Goal: Entertainment & Leisure: Consume media (video, audio)

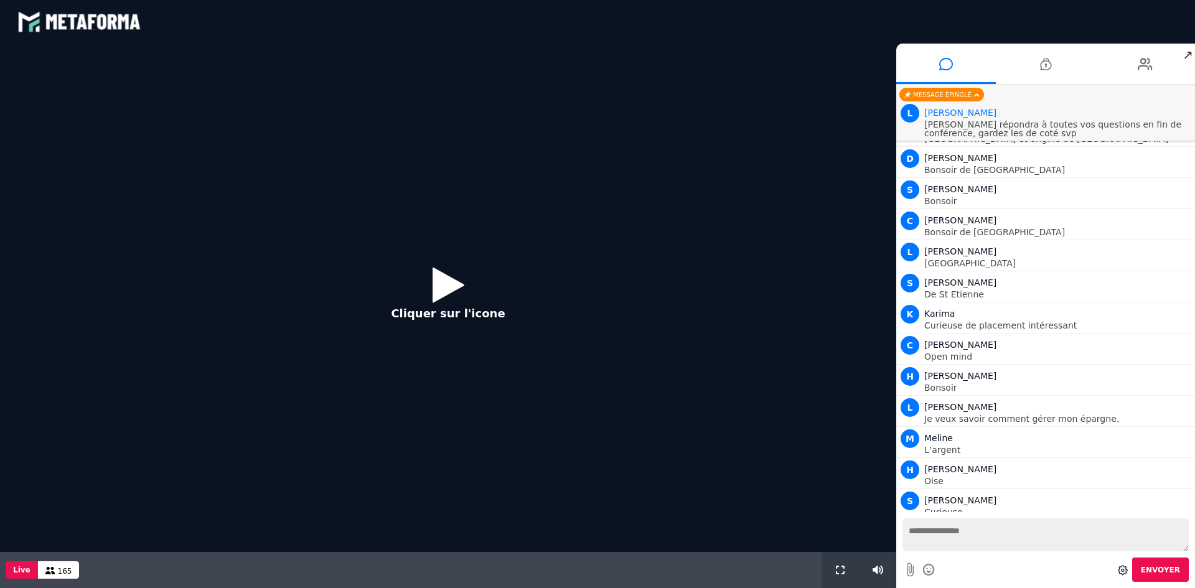
scroll to position [830, 0]
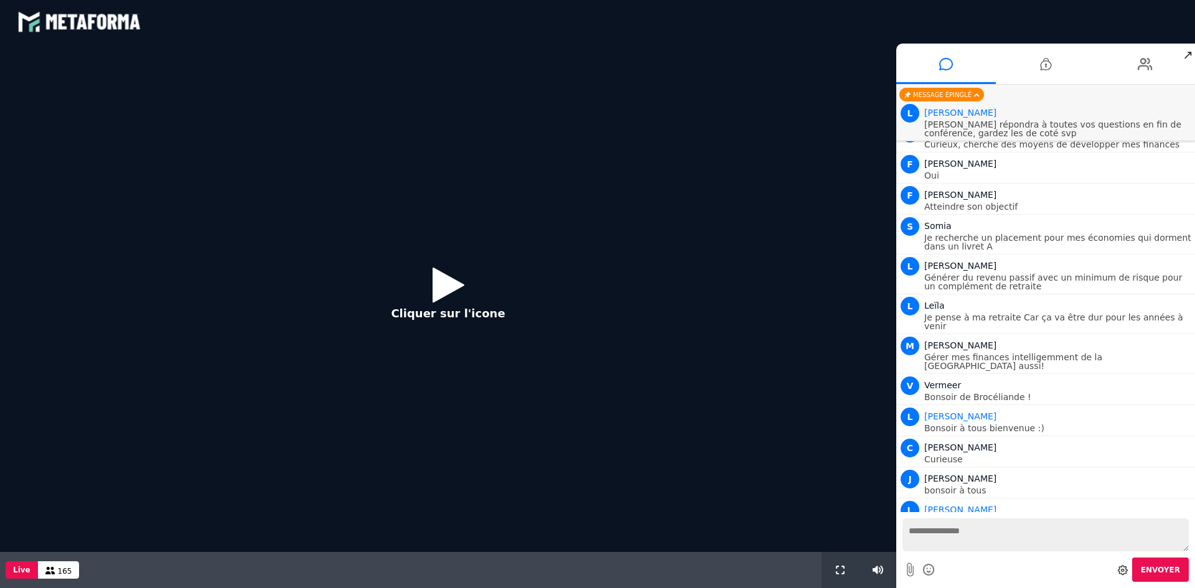
click at [445, 283] on icon at bounding box center [449, 285] width 32 height 40
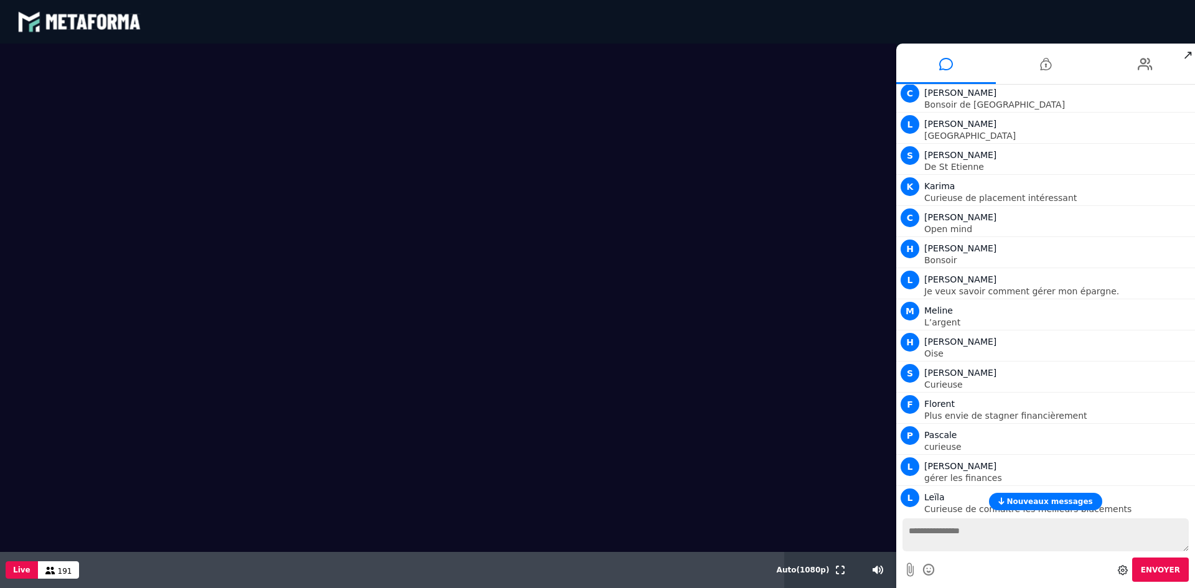
scroll to position [159, 0]
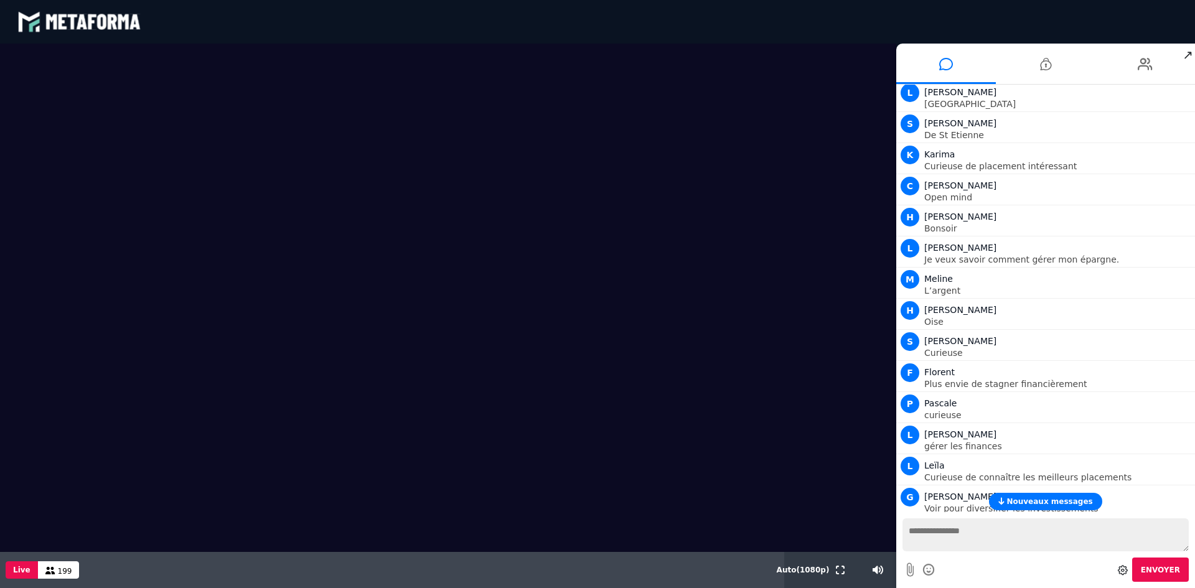
click at [1126, 572] on icon at bounding box center [1123, 570] width 10 height 10
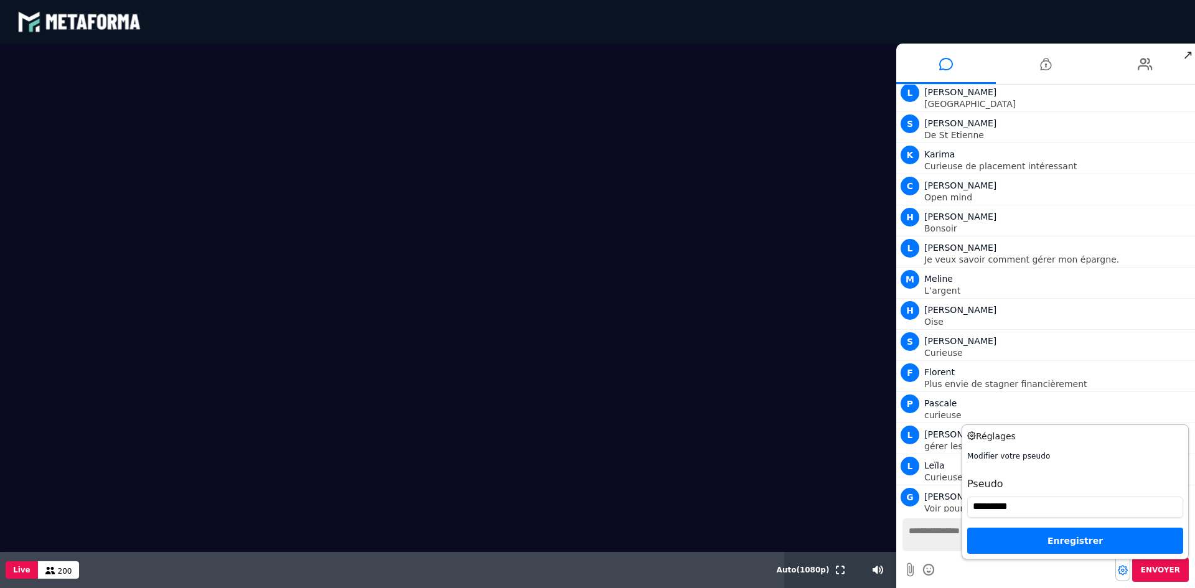
click at [1128, 568] on icon at bounding box center [1123, 570] width 10 height 10
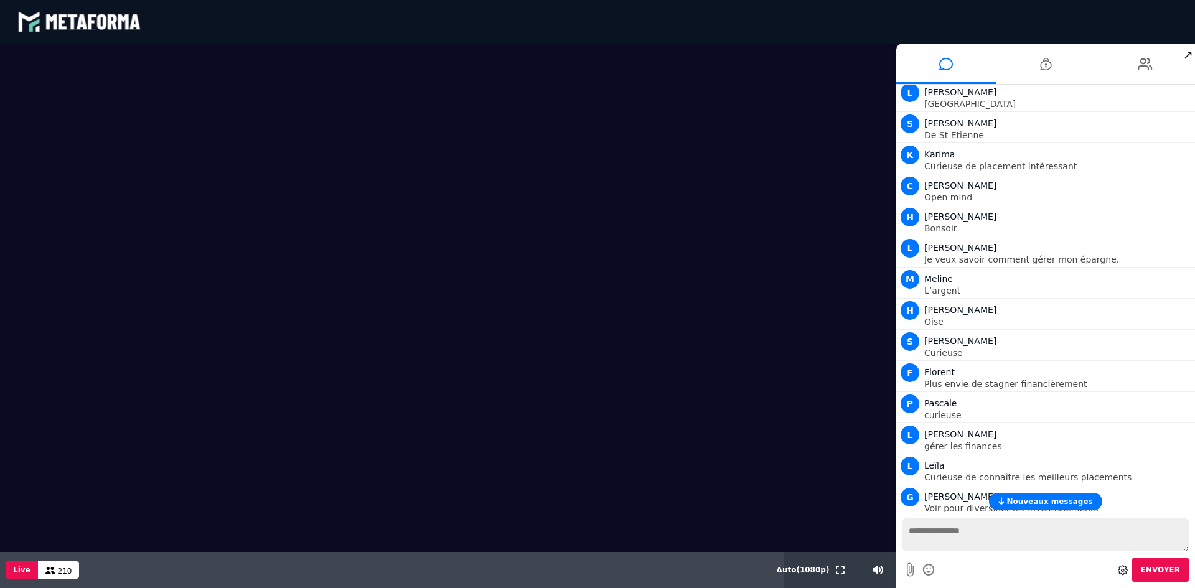
click at [419, 39] on div "blastream met_channel-9815b25ebd2bfb1ca2e40341aa852e5e fr en fr" at bounding box center [597, 21] width 1161 height 37
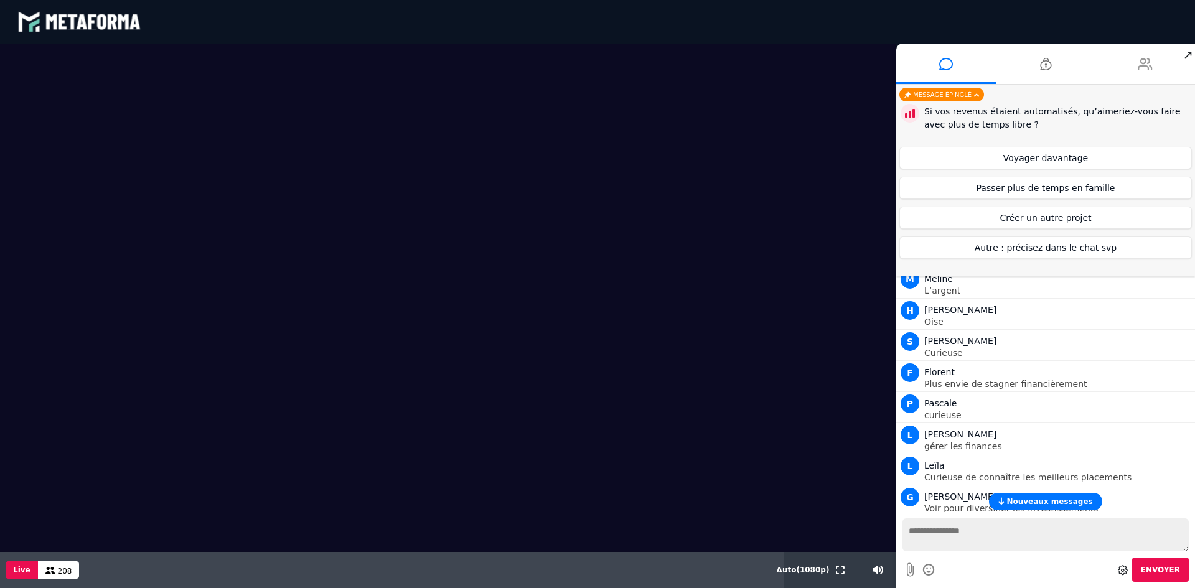
drag, startPoint x: 1136, startPoint y: 51, endPoint x: 1102, endPoint y: 51, distance: 34.2
click at [1102, 51] on li at bounding box center [1146, 64] width 100 height 40
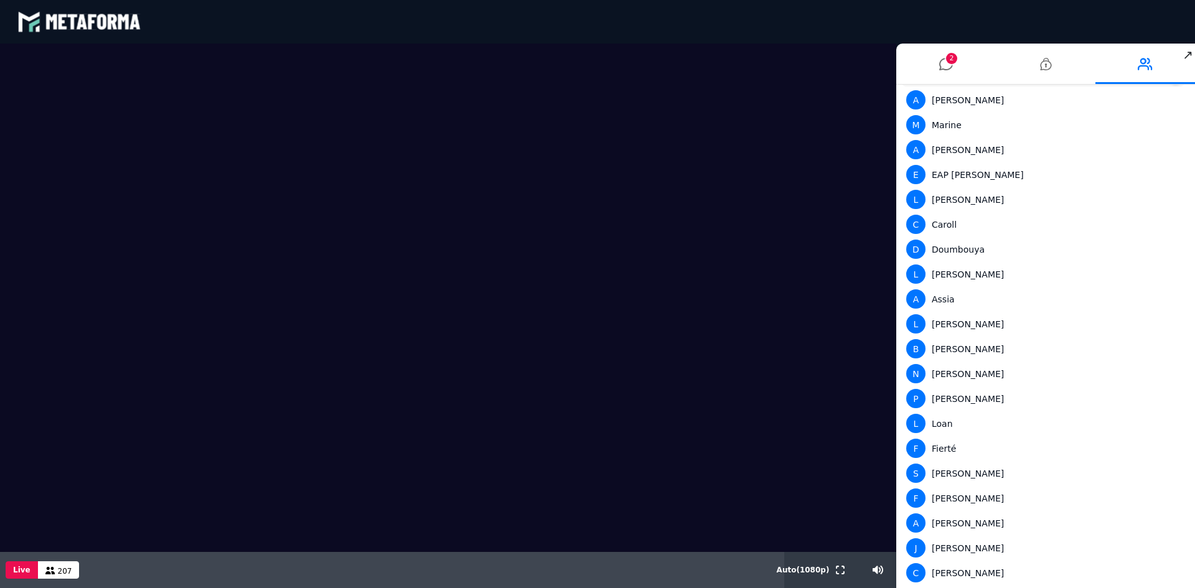
scroll to position [123, 0]
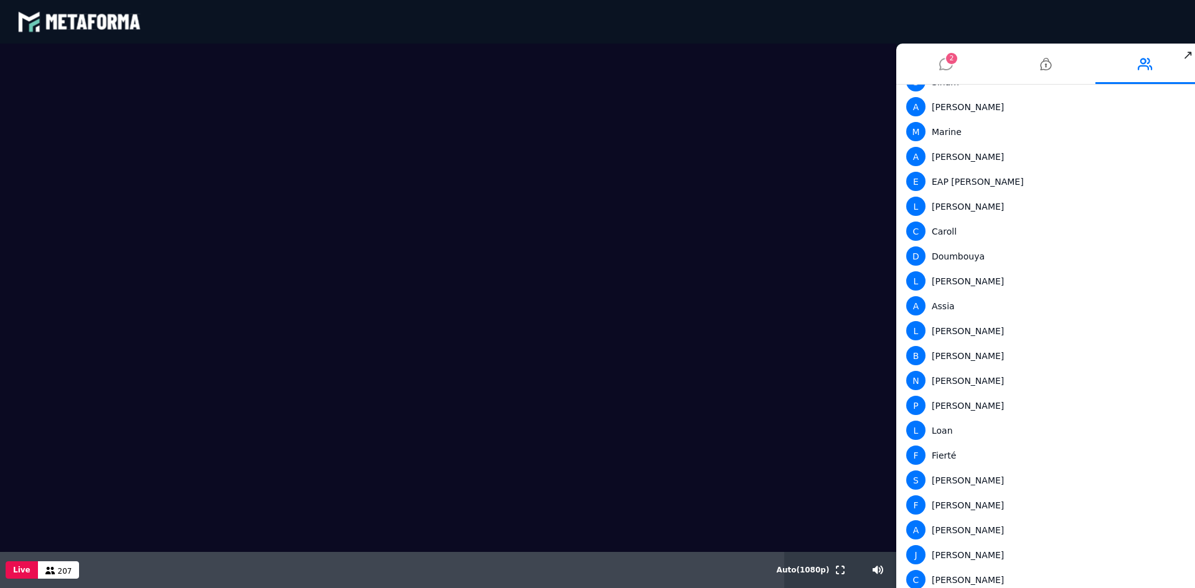
click at [948, 62] on span "2" at bounding box center [951, 58] width 11 height 11
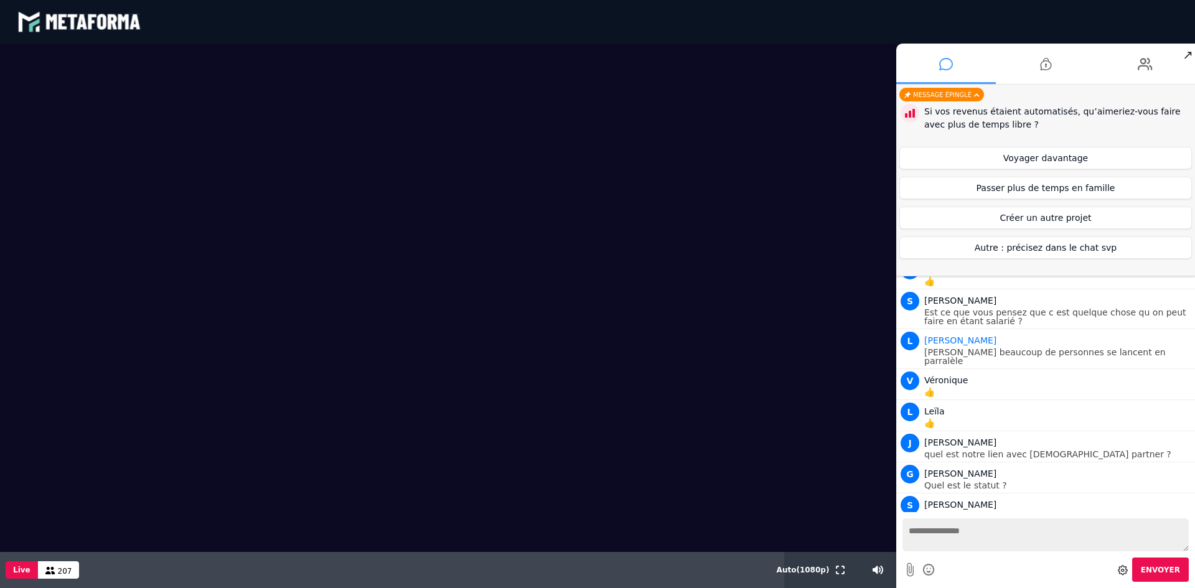
scroll to position [4662, 0]
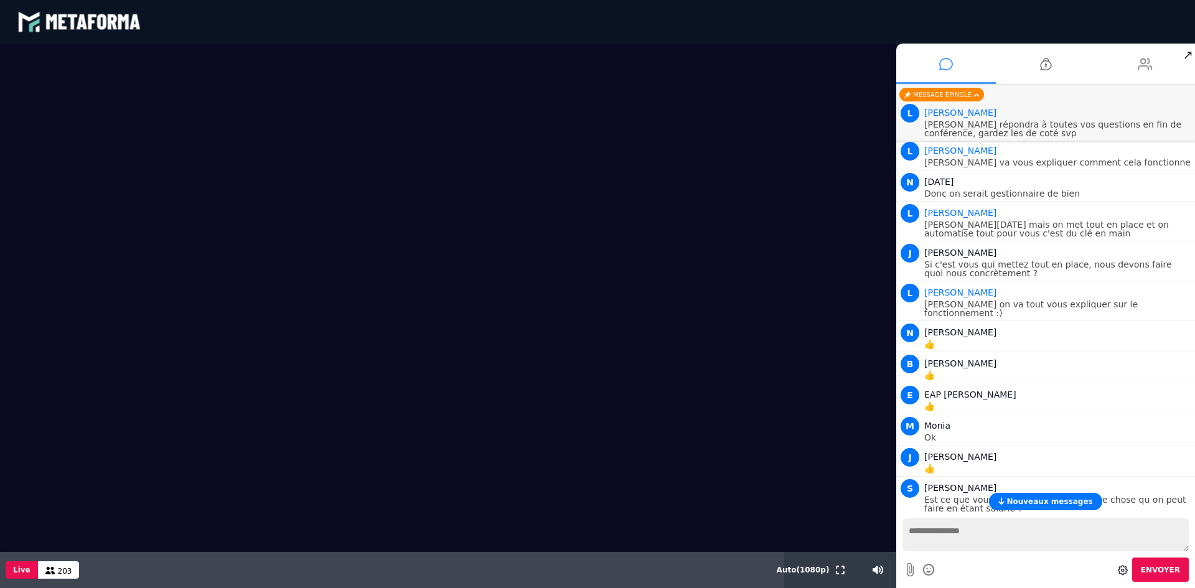
click at [1144, 67] on icon at bounding box center [1145, 64] width 15 height 31
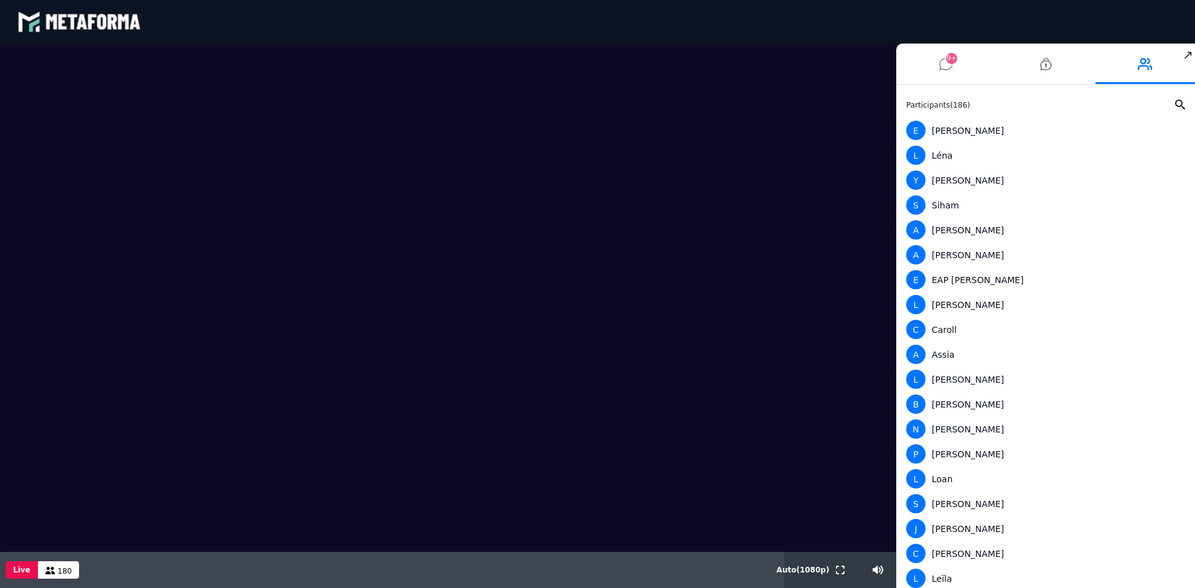
click at [942, 64] on icon at bounding box center [947, 64] width 14 height 31
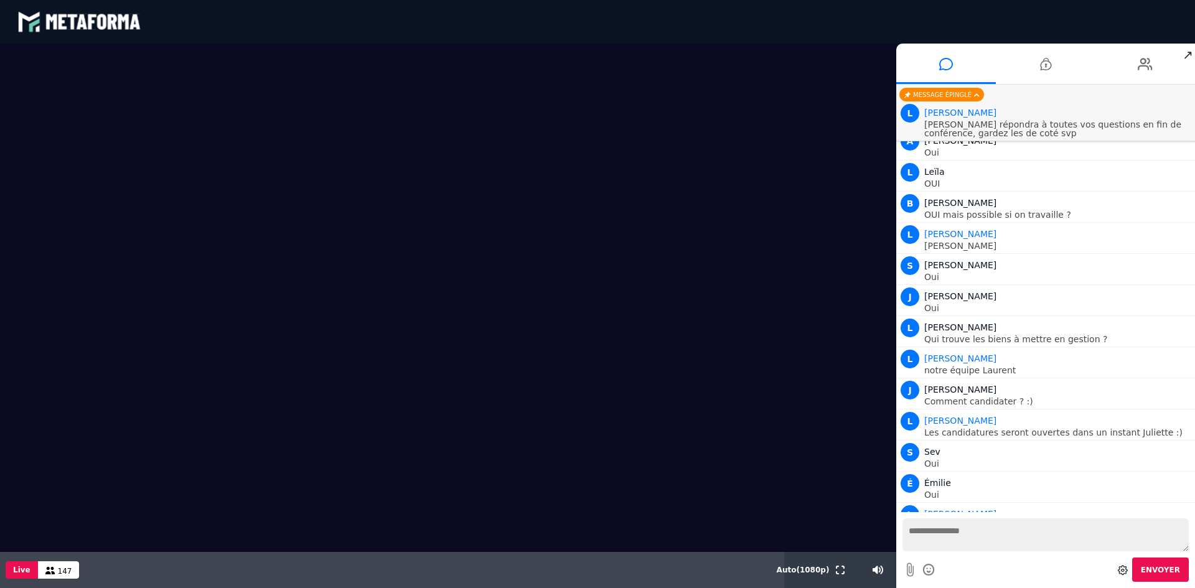
scroll to position [8037, 0]
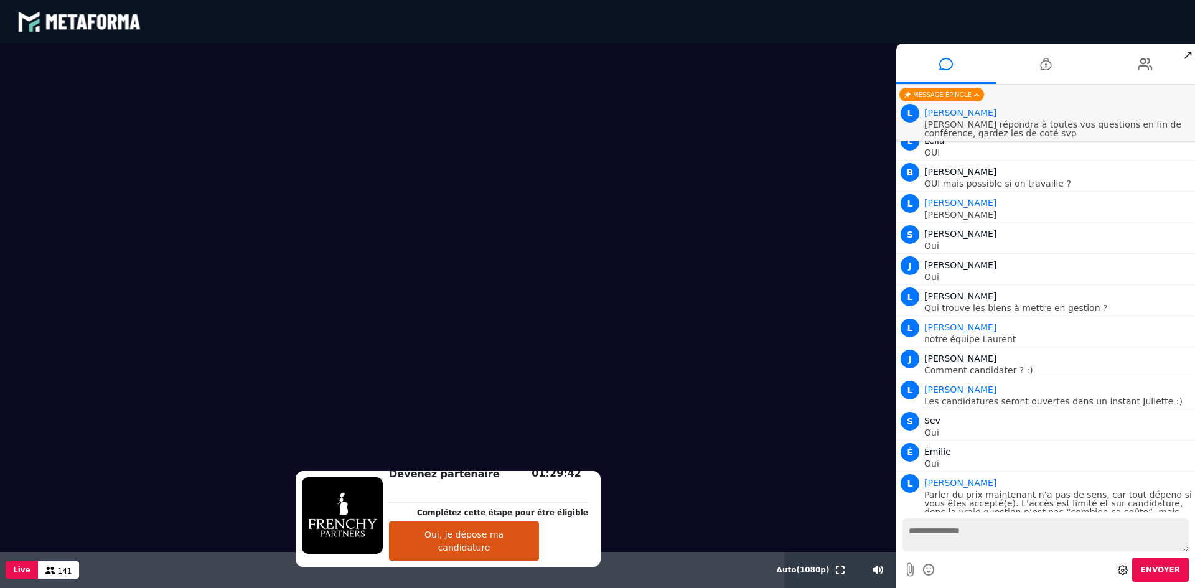
click at [462, 545] on button "Oui, je dépose ma candidature" at bounding box center [464, 541] width 150 height 39
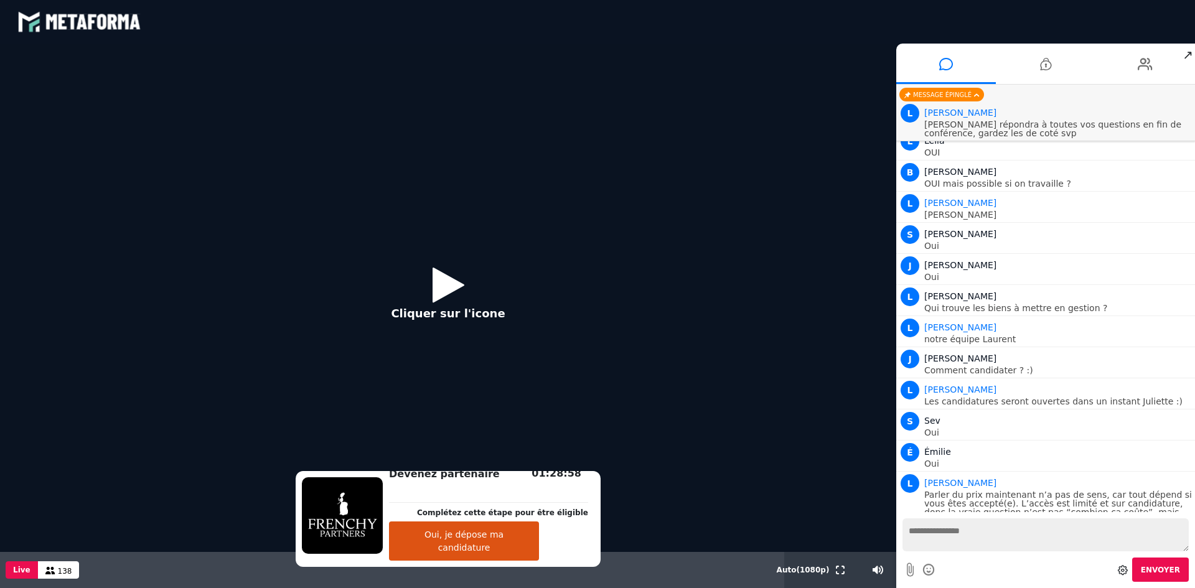
click at [440, 285] on icon at bounding box center [449, 285] width 32 height 40
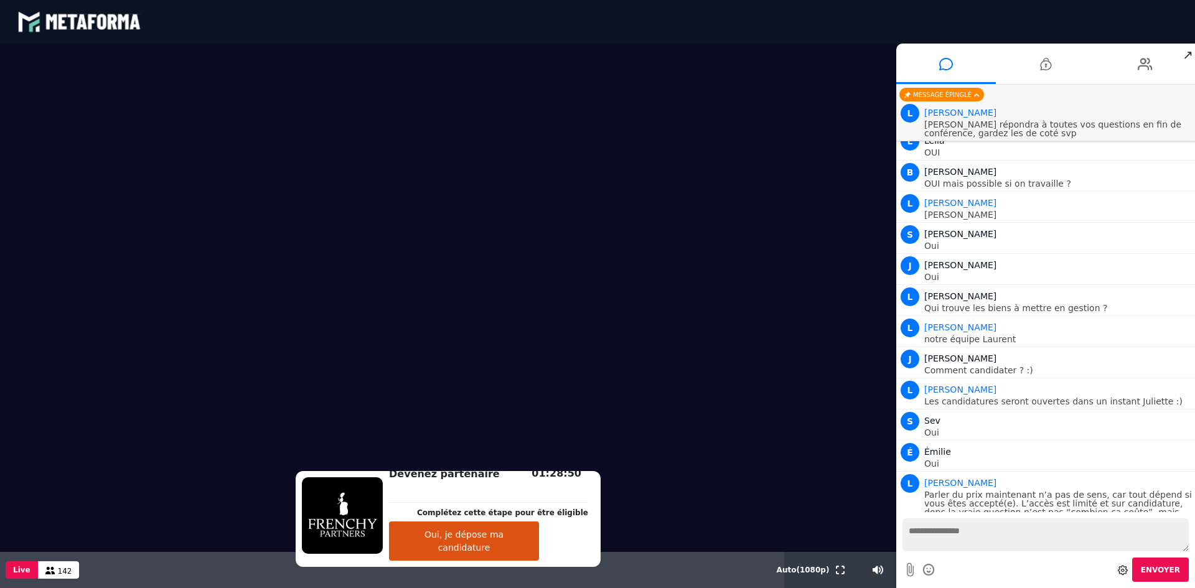
scroll to position [8068, 0]
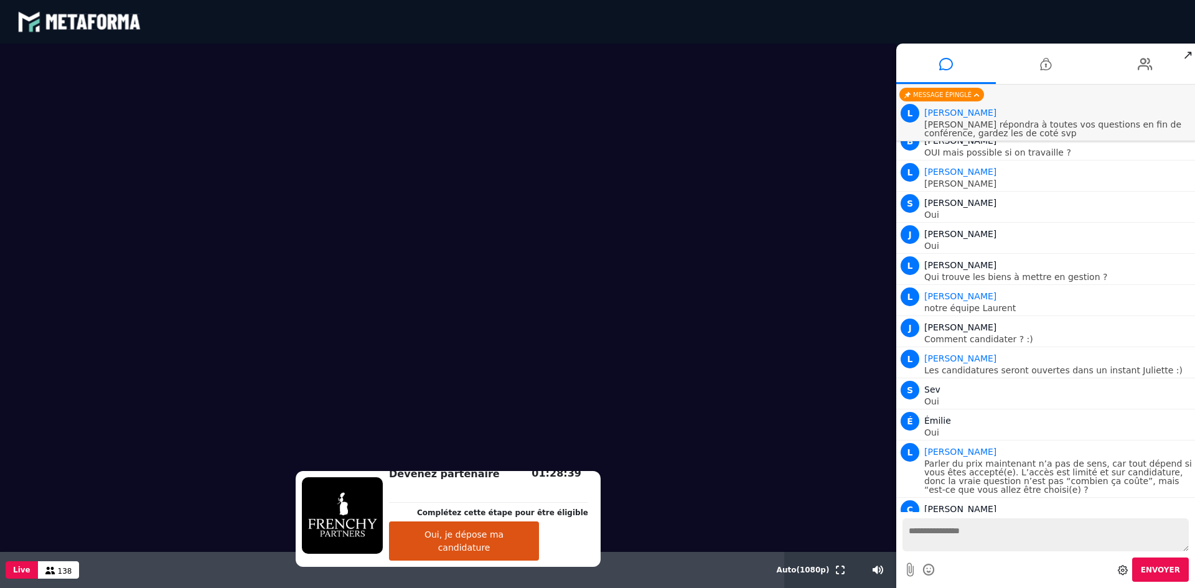
click at [491, 546] on button "Oui, je dépose ma candidature" at bounding box center [464, 541] width 150 height 39
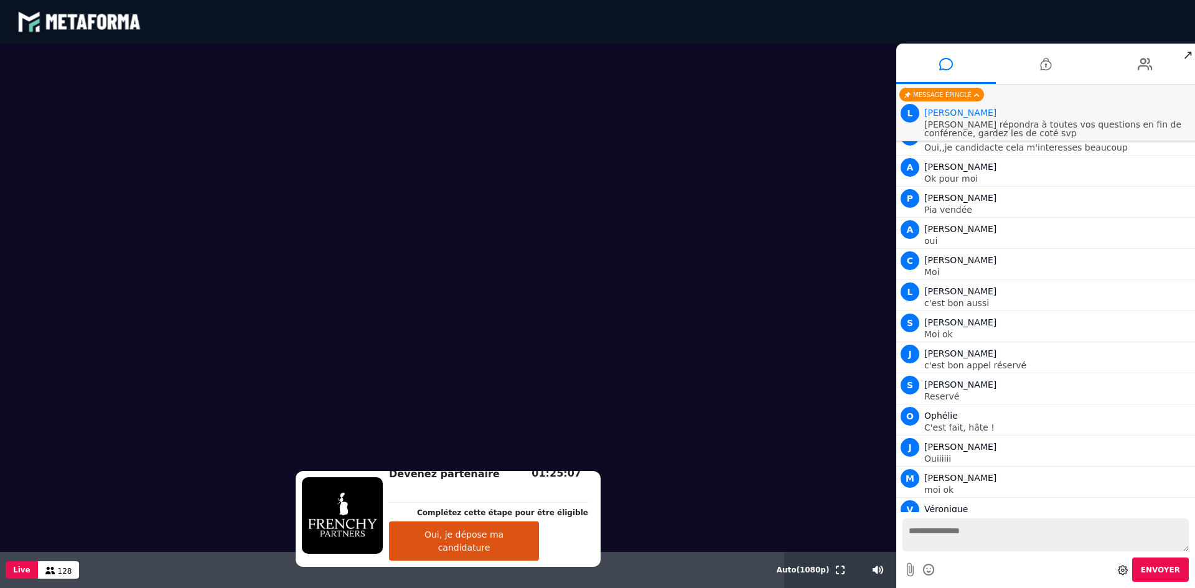
scroll to position [8753, 0]
drag, startPoint x: 1192, startPoint y: 497, endPoint x: 1192, endPoint y: 514, distance: 16.8
click at [1192, 514] on div "Nouveaux messages L Leïla Je suis de Marseille H [PERSON_NAME] [GEOGRAPHIC_DATA…" at bounding box center [1046, 337] width 299 height 504
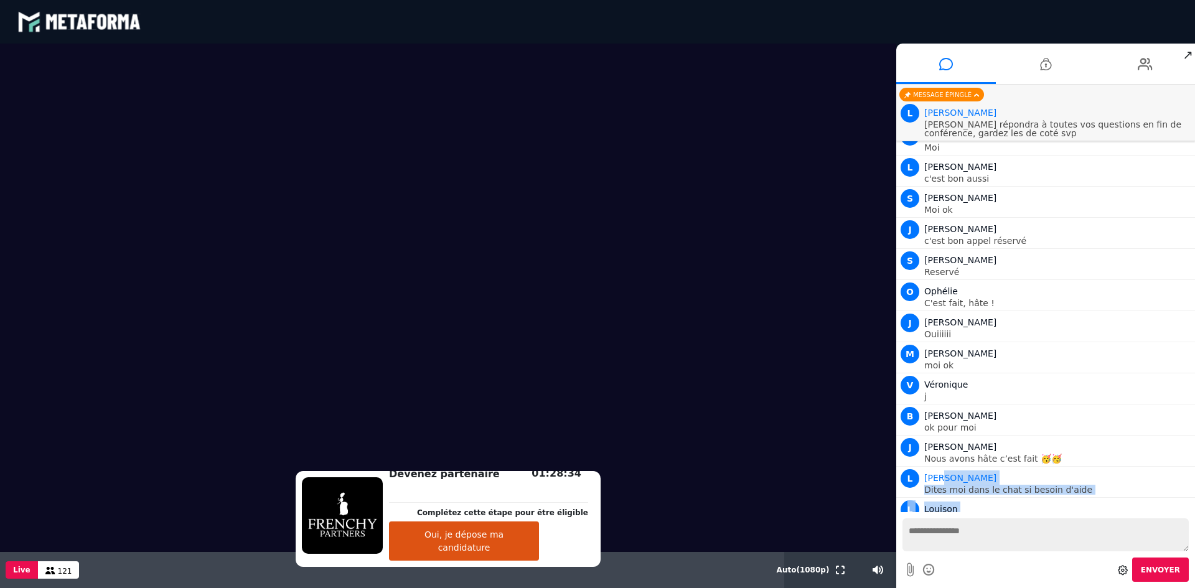
scroll to position [8878, 0]
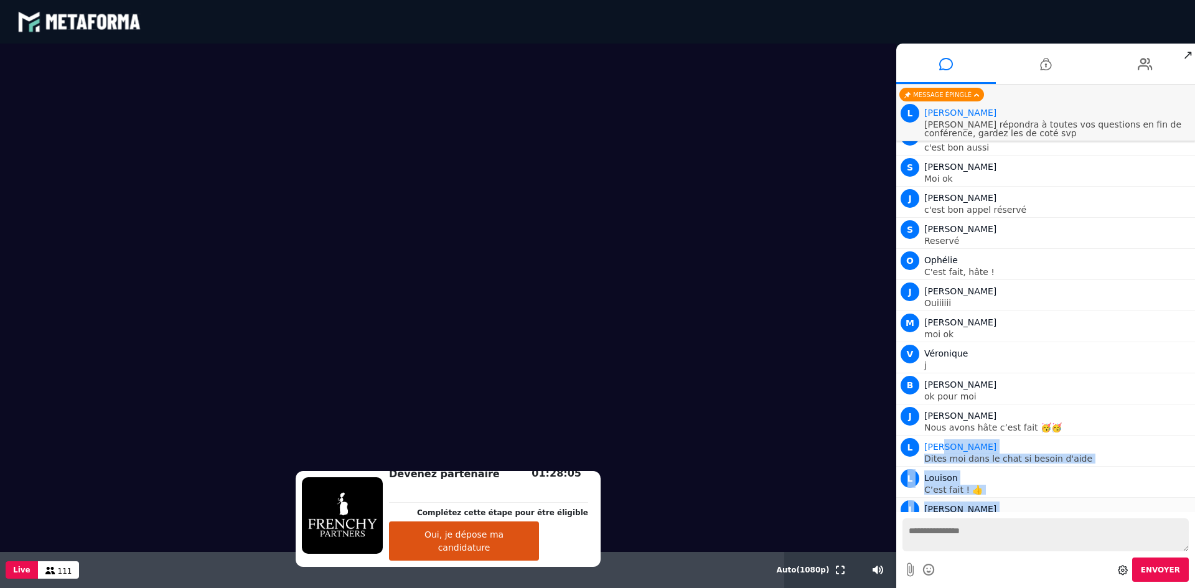
click at [1087, 502] on div "[PERSON_NAME]" at bounding box center [1059, 509] width 268 height 15
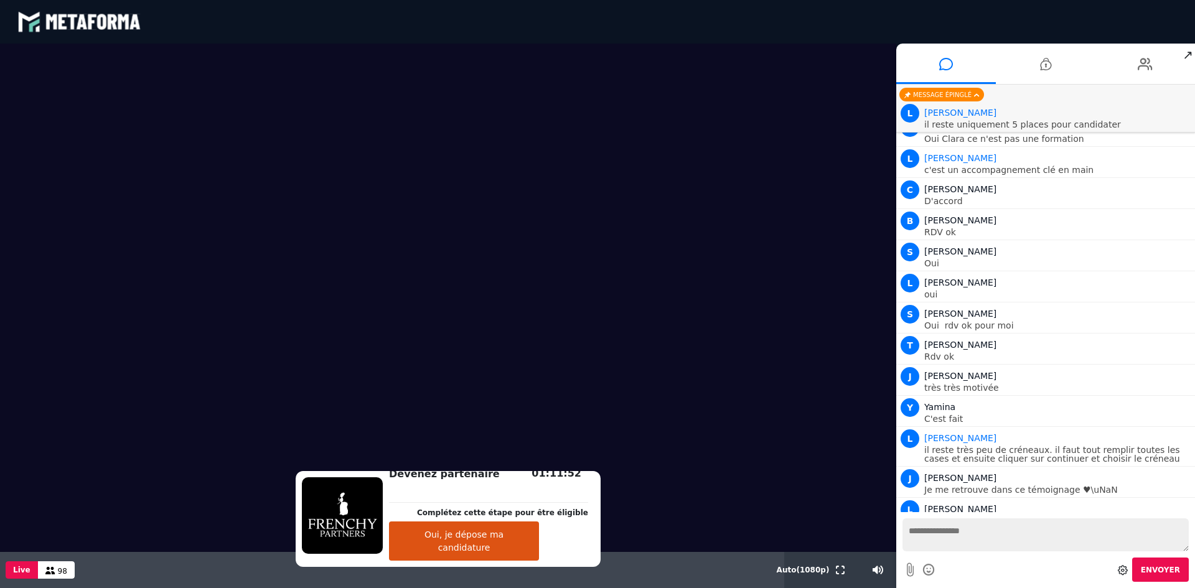
scroll to position [9651, 0]
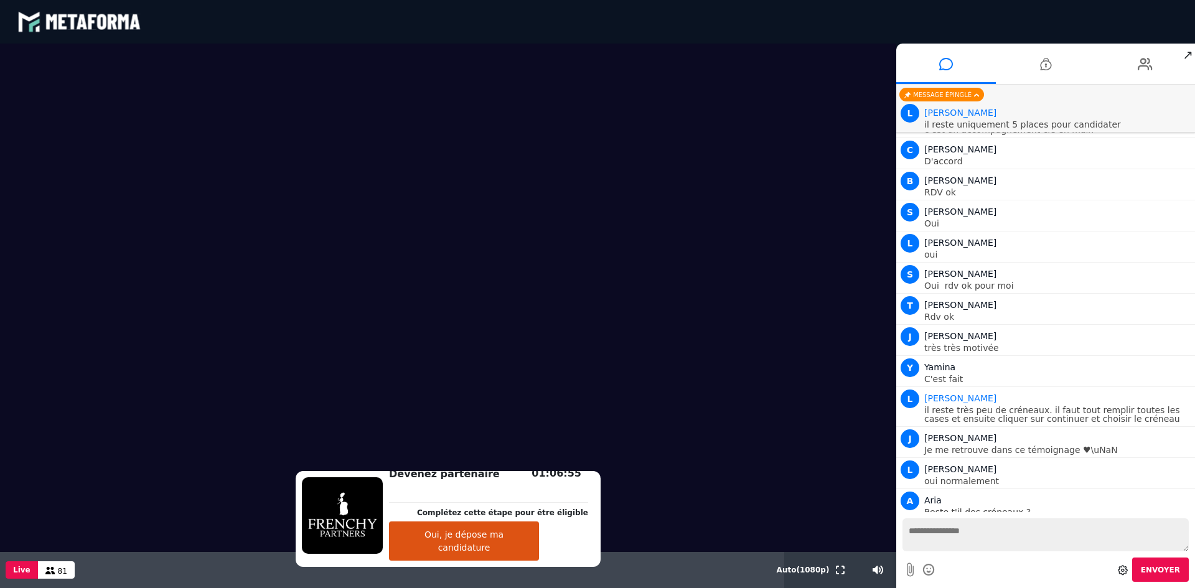
click at [273, 216] on video at bounding box center [448, 298] width 897 height 509
